Goal: Transaction & Acquisition: Purchase product/service

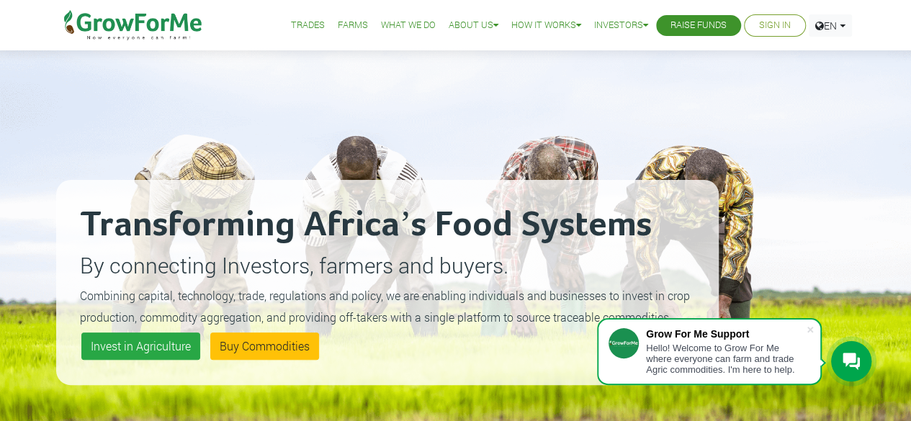
click at [762, 27] on link "Sign In" at bounding box center [775, 25] width 32 height 15
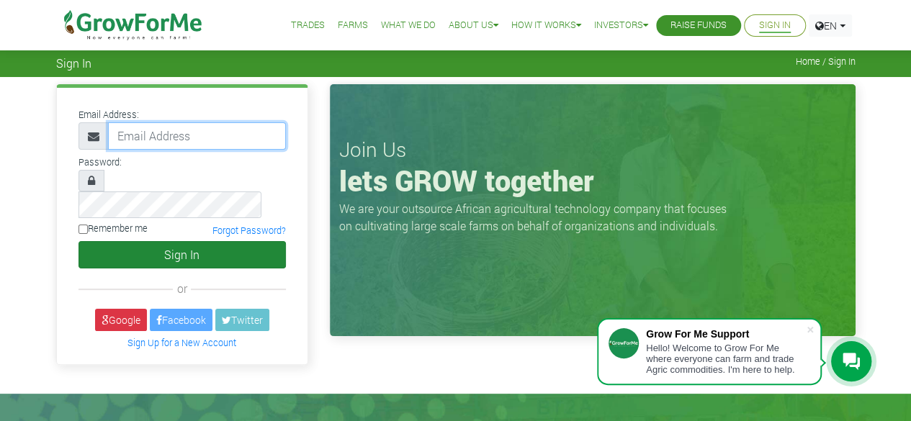
type input "Sethopokum@gmail.com"
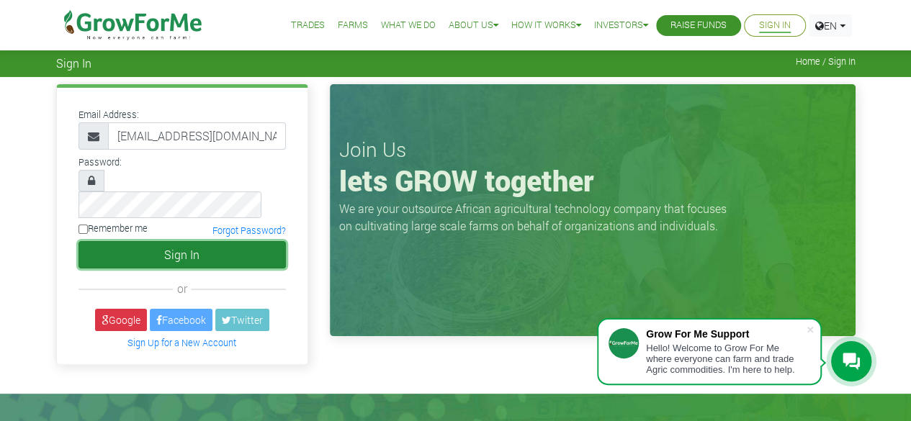
click at [144, 241] on button "Sign In" at bounding box center [181, 254] width 207 height 27
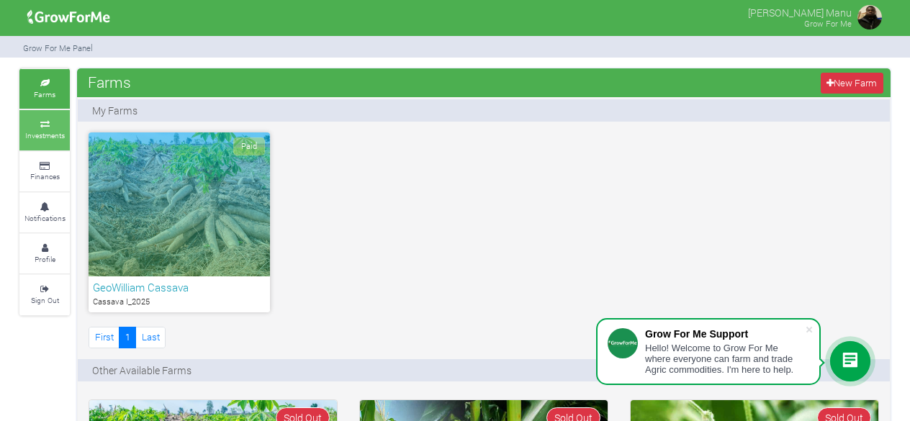
click at [66, 125] on icon at bounding box center [44, 124] width 43 height 7
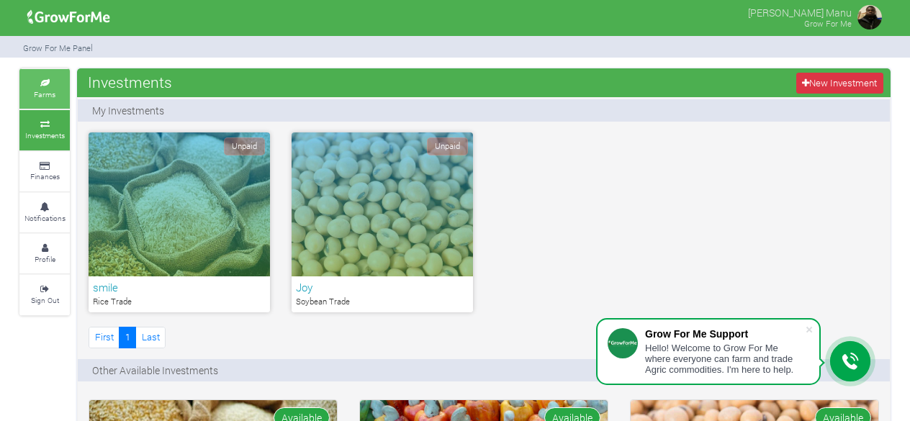
click at [32, 78] on link "Farms" at bounding box center [44, 89] width 50 height 40
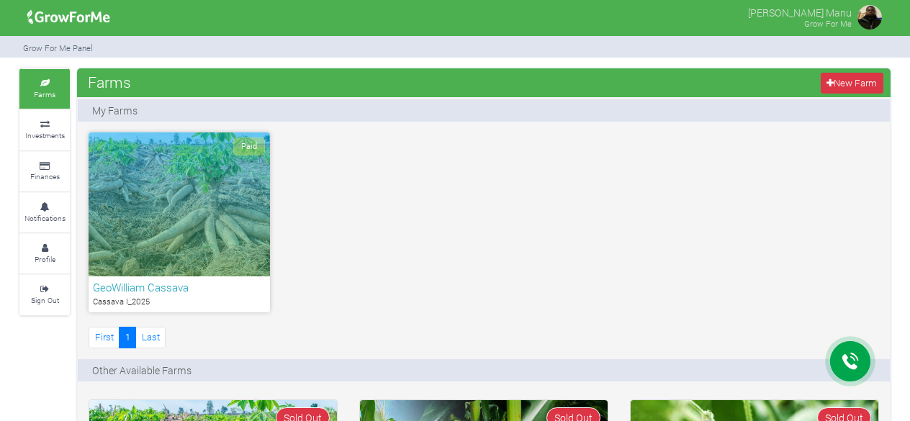
click at [230, 241] on div "Paid" at bounding box center [179, 204] width 181 height 144
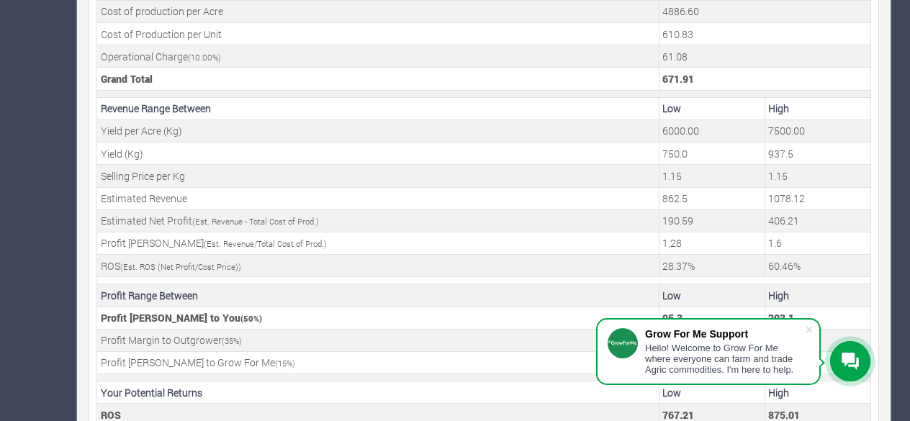
scroll to position [615, 0]
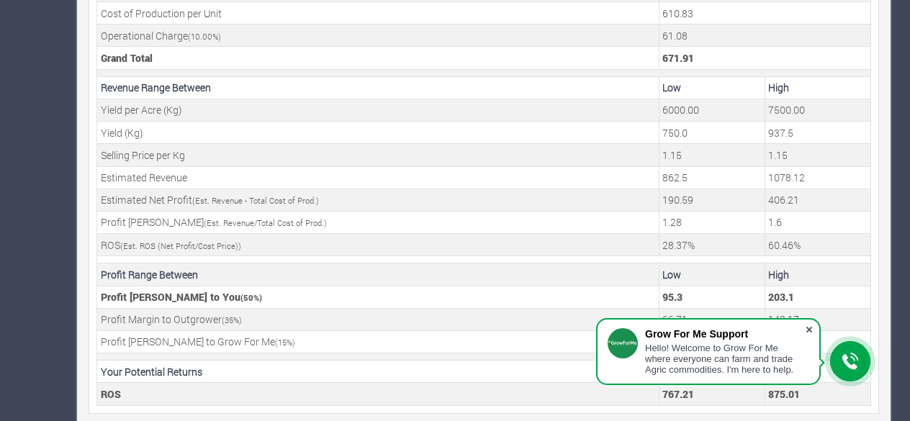
click at [809, 329] on span at bounding box center [809, 330] width 14 height 14
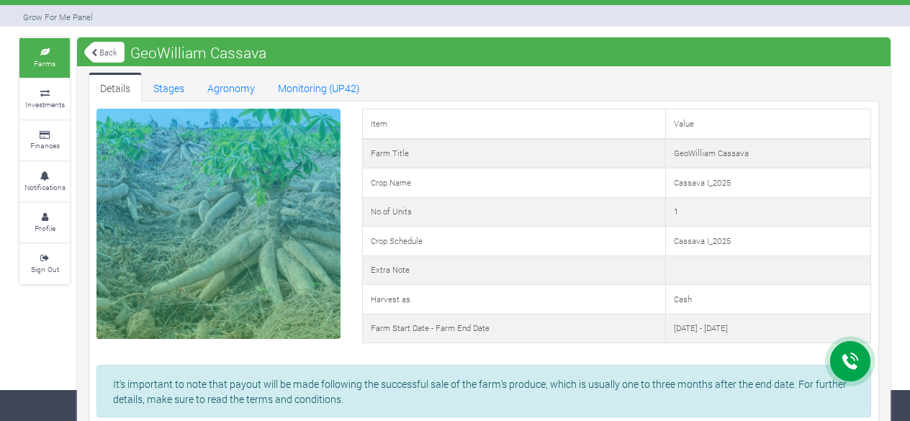
scroll to position [0, 0]
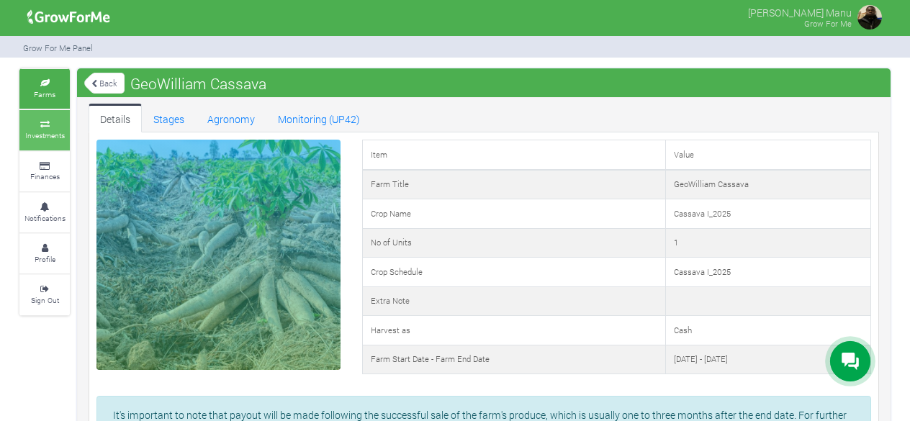
click at [52, 126] on icon at bounding box center [44, 124] width 43 height 7
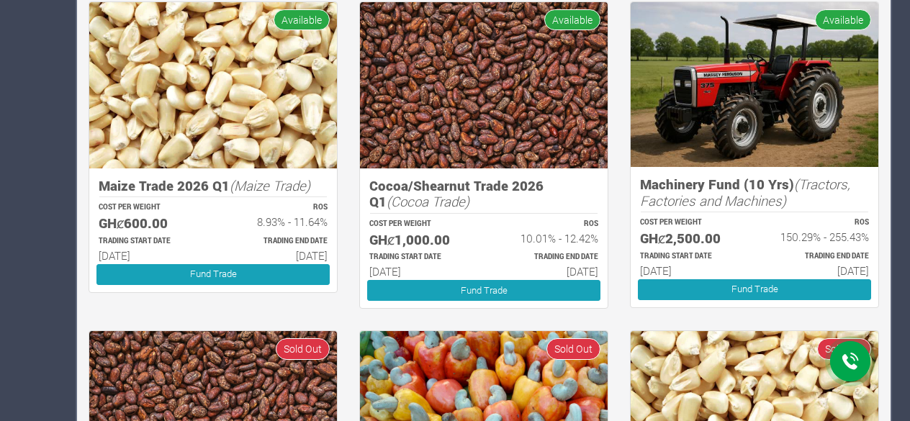
scroll to position [732, 0]
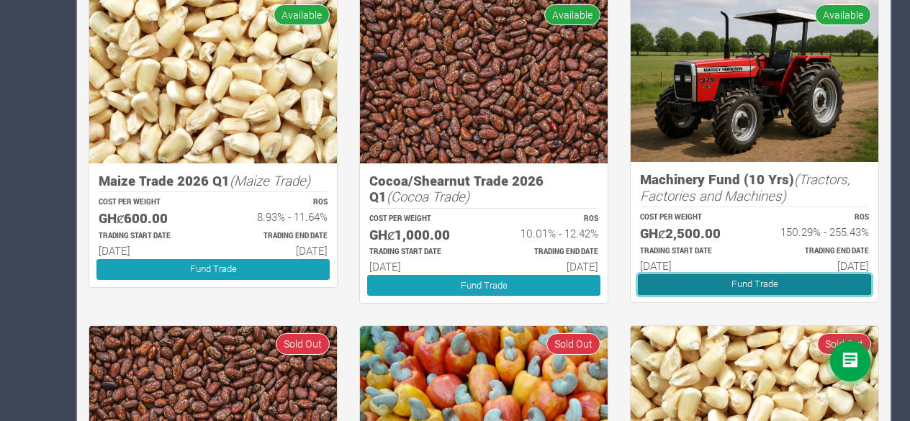
click at [701, 280] on link "Fund Trade" at bounding box center [754, 284] width 233 height 21
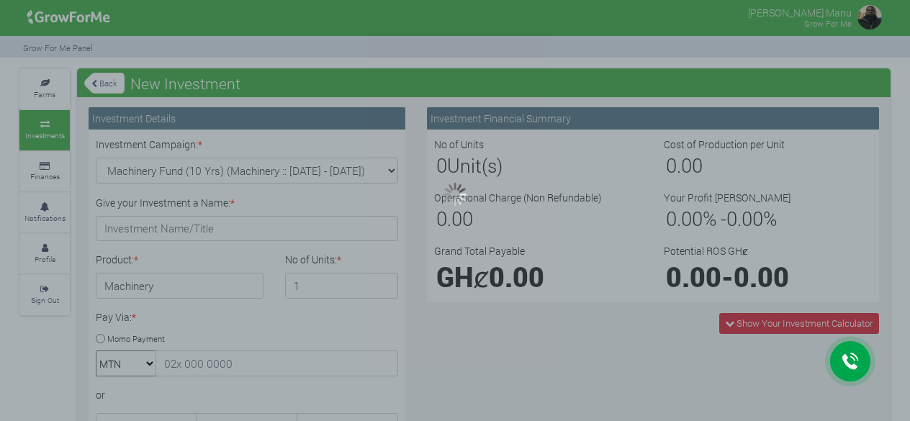
type input "1"
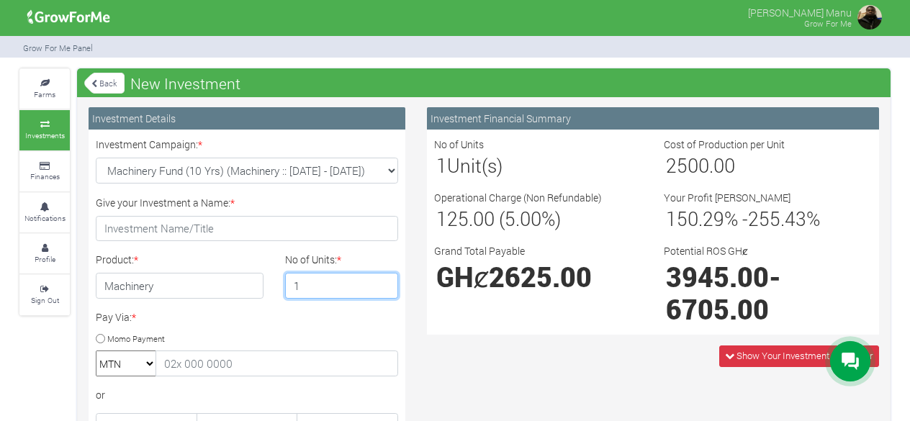
click at [327, 285] on input "1" at bounding box center [342, 286] width 114 height 26
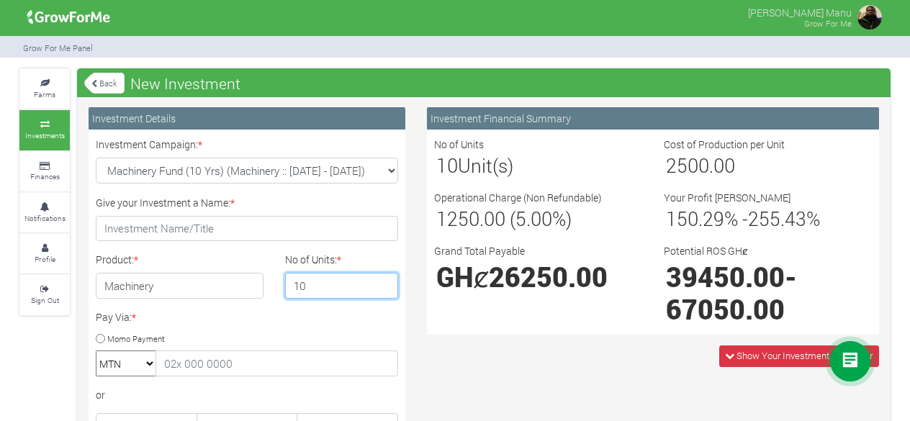
type input "1"
